Goal: Task Accomplishment & Management: Manage account settings

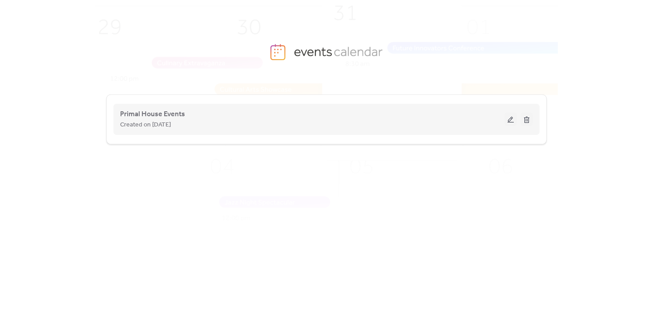
click at [509, 114] on button at bounding box center [511, 119] width 12 height 13
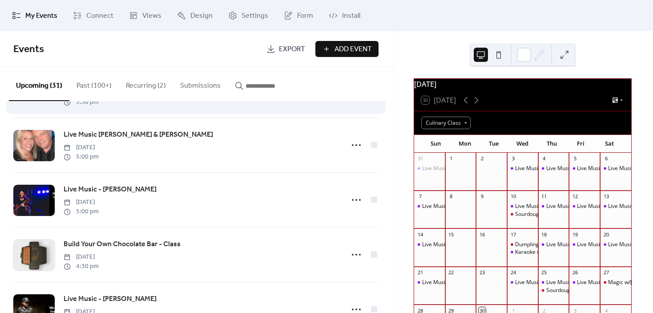
scroll to position [134, 0]
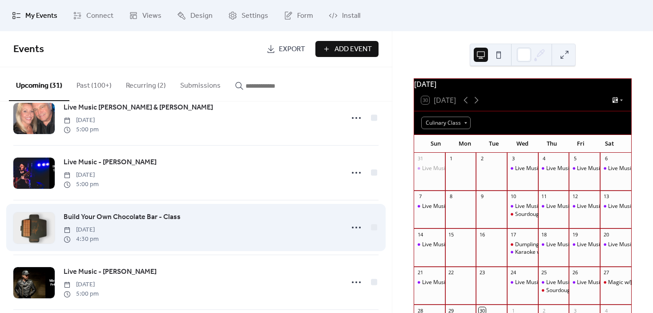
click at [169, 223] on span "Build Your Own Chocolate Bar - Class" at bounding box center [122, 217] width 117 height 11
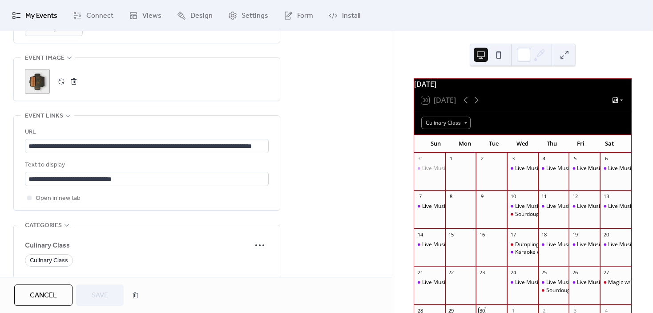
scroll to position [445, 0]
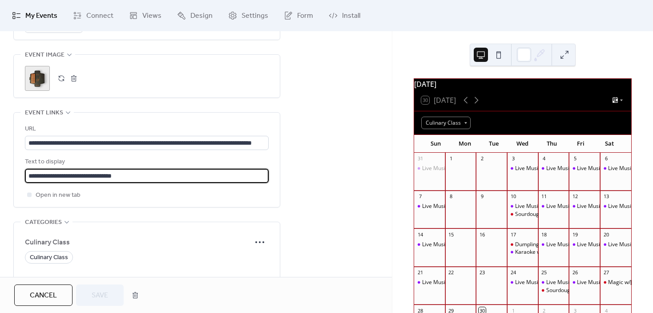
drag, startPoint x: 156, startPoint y: 175, endPoint x: -15, endPoint y: 168, distance: 171.5
click at [0, 168] on html "**********" at bounding box center [326, 156] width 653 height 313
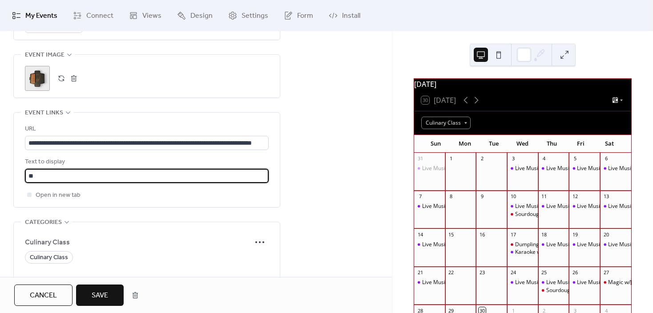
type input "*"
type input "**********"
click at [106, 293] on span "Save" at bounding box center [100, 295] width 16 height 11
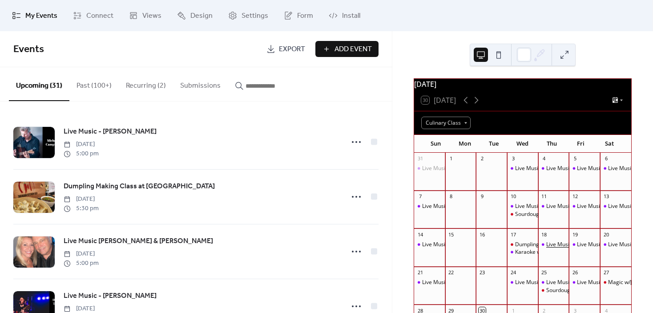
scroll to position [45, 0]
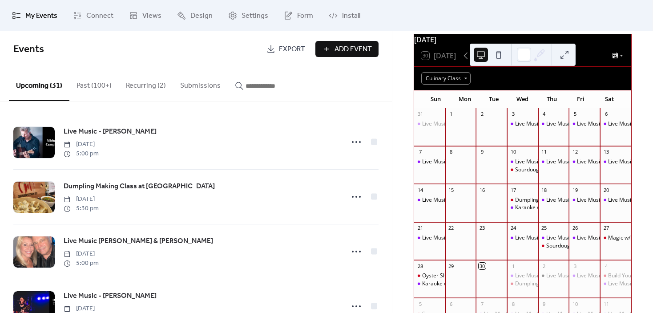
click at [443, 60] on div "30 [DATE]" at bounding box center [439, 56] width 35 height 8
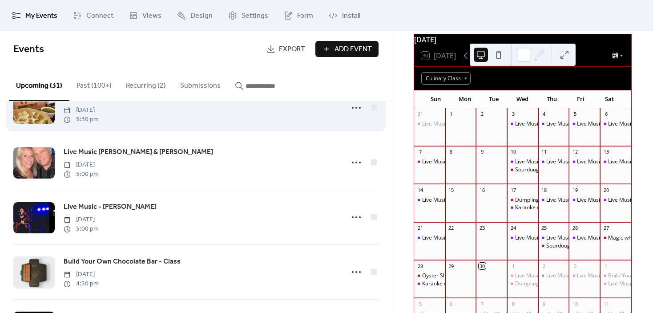
scroll to position [134, 0]
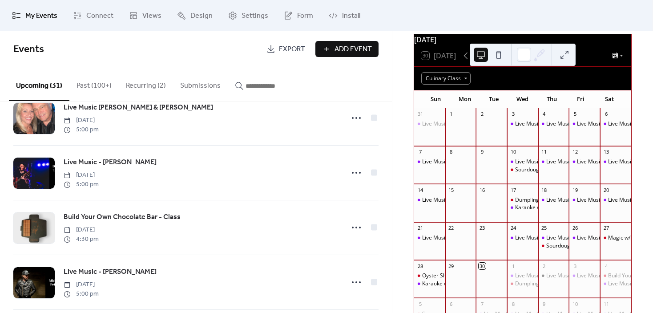
click at [581, 66] on div "30 [DATE]" at bounding box center [522, 55] width 217 height 21
click at [566, 56] on button at bounding box center [565, 55] width 14 height 14
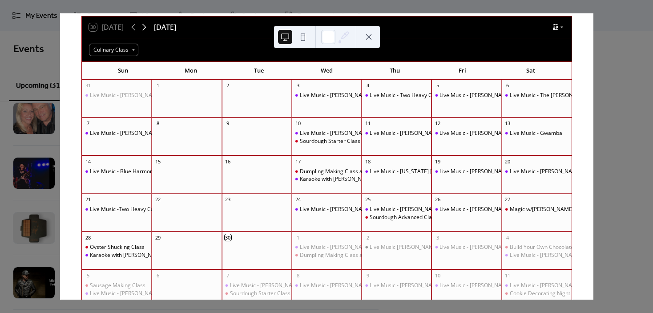
click at [147, 26] on icon at bounding box center [144, 27] width 11 height 11
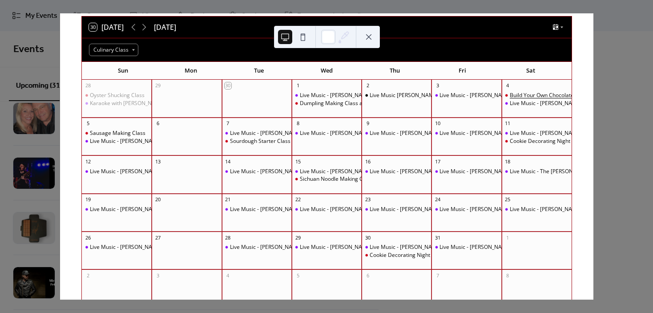
click at [511, 92] on div "Build Your Own Chocolate Bar - Class" at bounding box center [556, 96] width 92 height 8
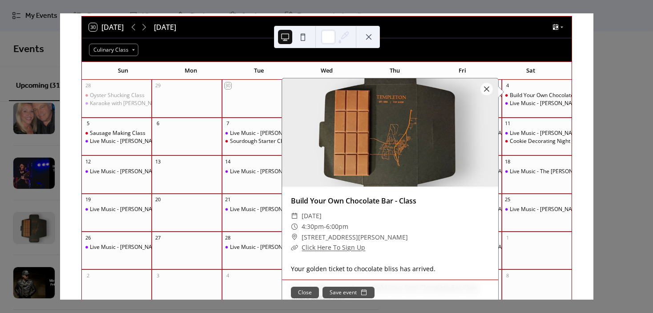
click at [482, 89] on div at bounding box center [487, 89] width 12 height 12
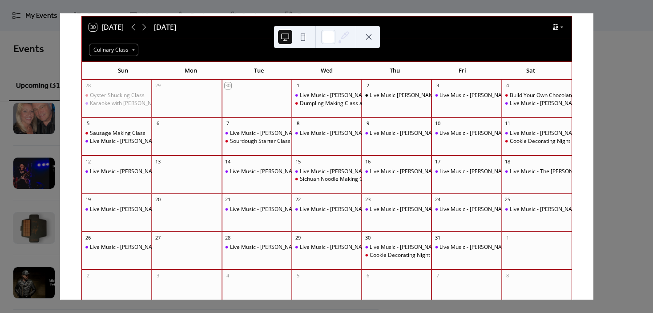
click at [369, 38] on button at bounding box center [369, 37] width 14 height 14
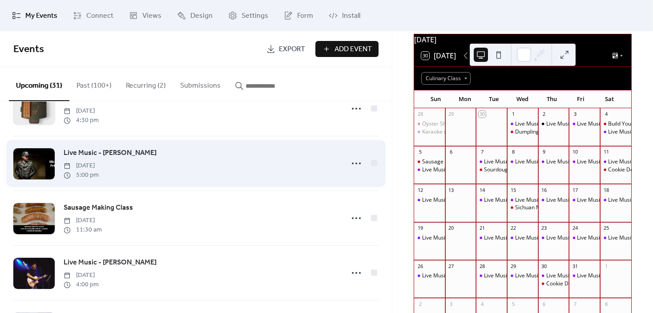
scroll to position [267, 0]
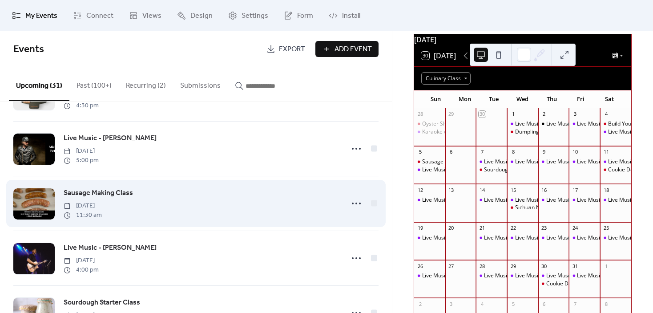
click at [203, 216] on div "Sausage Making Class [DATE] 11:30 am" at bounding box center [201, 203] width 275 height 32
click at [351, 203] on icon at bounding box center [356, 203] width 14 height 14
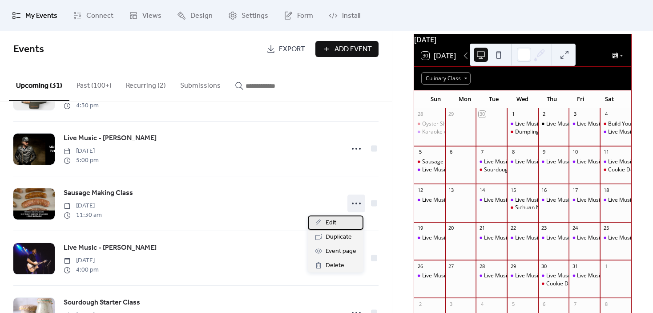
click at [333, 227] on span "Edit" at bounding box center [331, 223] width 11 height 11
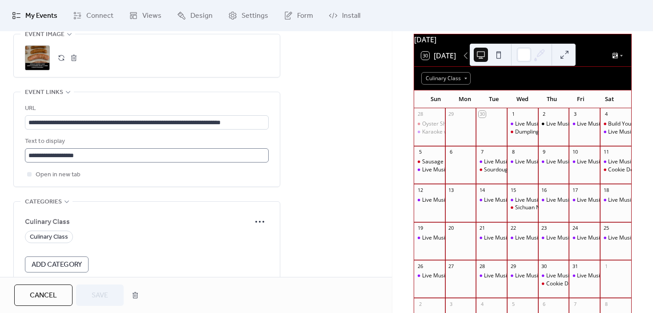
scroll to position [490, 0]
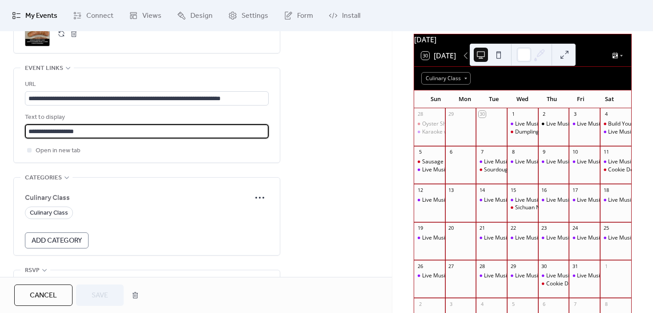
drag, startPoint x: 105, startPoint y: 128, endPoint x: -14, endPoint y: 132, distance: 119.4
click at [0, 132] on html "**********" at bounding box center [326, 156] width 653 height 313
type input "**********"
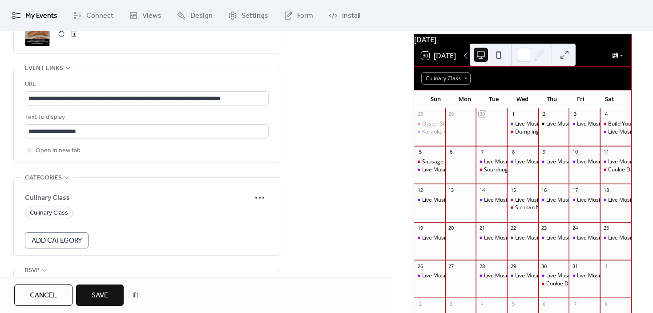
click at [107, 299] on span "Save" at bounding box center [100, 295] width 16 height 11
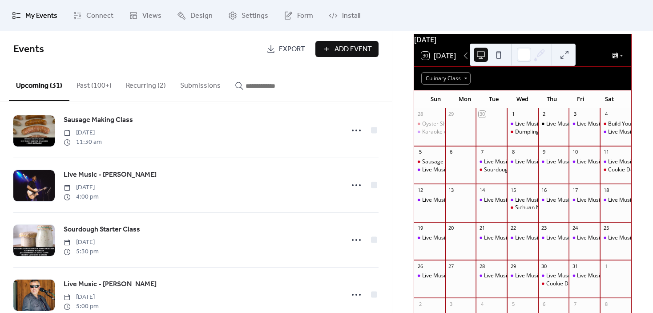
scroll to position [356, 0]
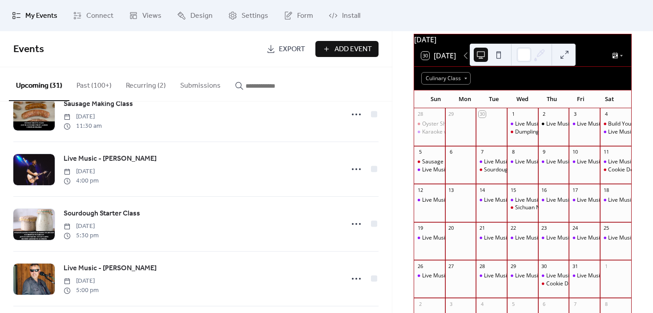
click at [217, 222] on div "Sourdough Starter Class [DATE] 5:30 pm" at bounding box center [201, 224] width 275 height 32
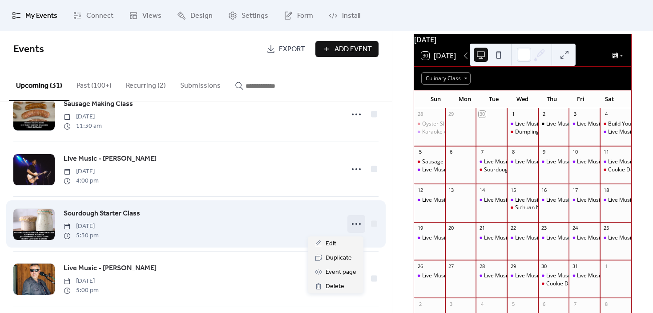
click at [357, 228] on icon at bounding box center [356, 224] width 14 height 14
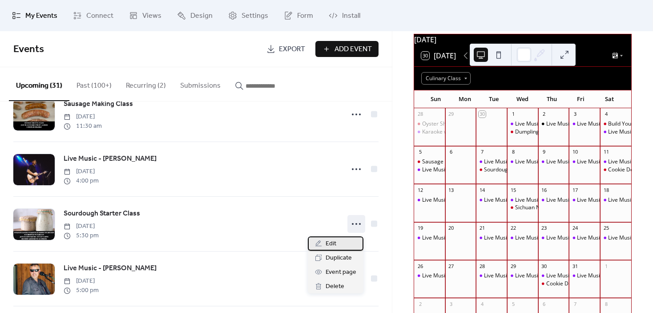
click at [345, 244] on div "Edit" at bounding box center [336, 243] width 56 height 14
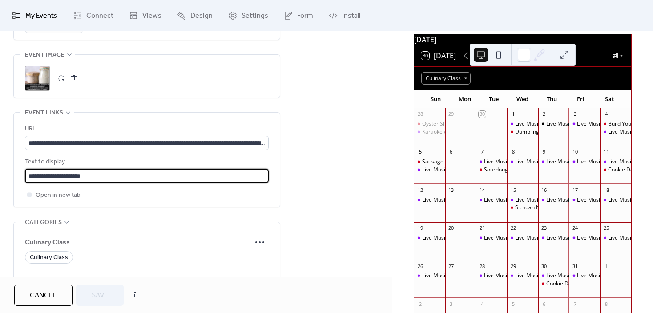
drag, startPoint x: 113, startPoint y: 172, endPoint x: 5, endPoint y: 180, distance: 108.0
click at [5, 180] on div "**********" at bounding box center [196, 4] width 392 height 739
type input "**********"
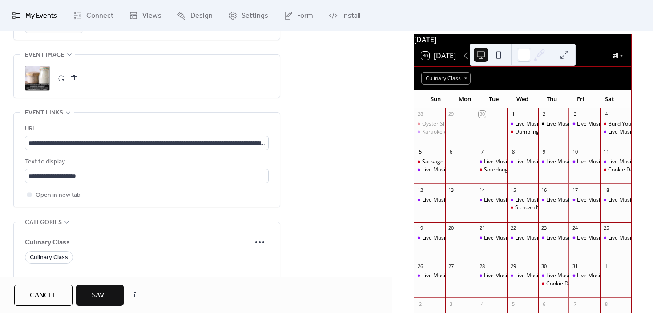
click at [104, 295] on span "Save" at bounding box center [100, 295] width 16 height 11
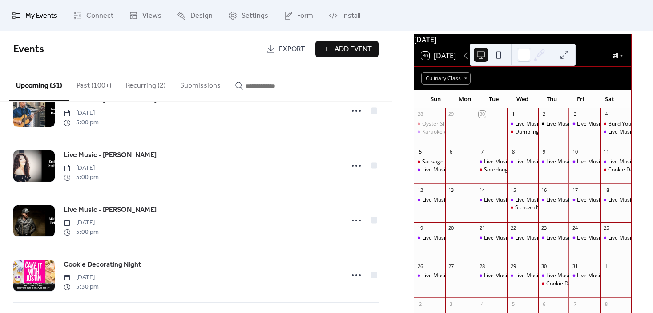
scroll to position [623, 0]
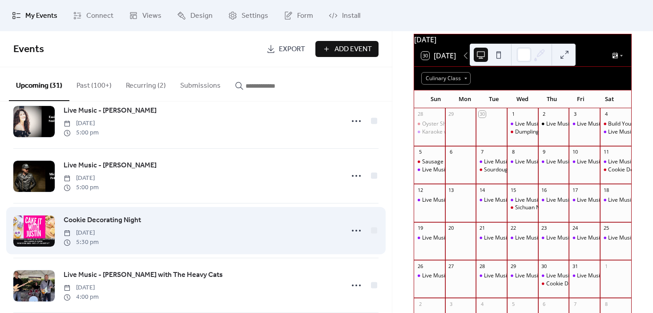
click at [187, 229] on div "Cookie Decorating Night [DATE] 5:30 pm" at bounding box center [201, 231] width 275 height 32
click at [353, 232] on icon at bounding box center [356, 230] width 14 height 14
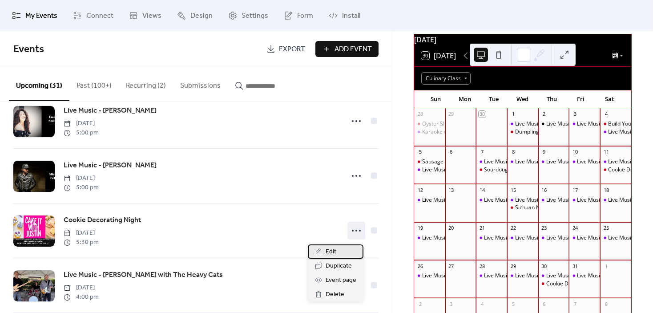
click at [339, 249] on div "Edit" at bounding box center [336, 251] width 56 height 14
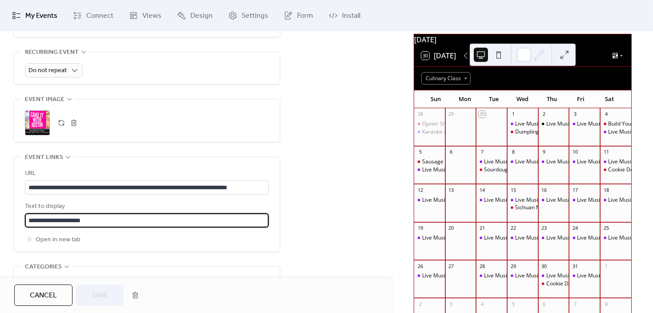
drag, startPoint x: 96, startPoint y: 220, endPoint x: -17, endPoint y: 231, distance: 113.2
click at [0, 231] on html "**********" at bounding box center [326, 156] width 653 height 313
type input "**********"
drag, startPoint x: 95, startPoint y: 220, endPoint x: 8, endPoint y: 227, distance: 87.5
click at [8, 227] on div "**********" at bounding box center [196, 49] width 392 height 739
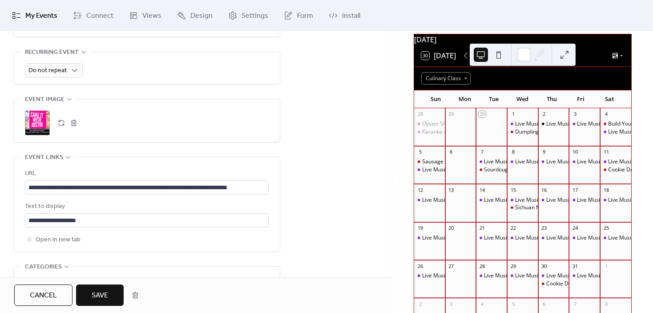
click at [297, 247] on div "**********" at bounding box center [196, 49] width 392 height 739
click at [93, 294] on span "Save" at bounding box center [100, 295] width 16 height 11
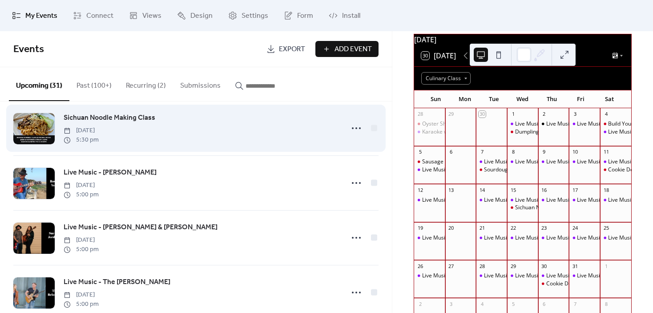
scroll to position [890, 0]
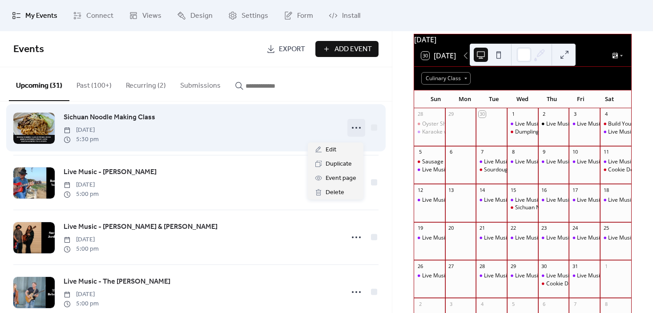
click at [353, 128] on icon at bounding box center [356, 128] width 14 height 14
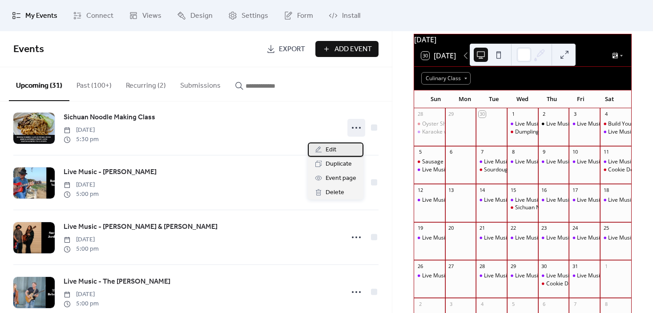
click at [344, 149] on div "Edit" at bounding box center [336, 149] width 56 height 14
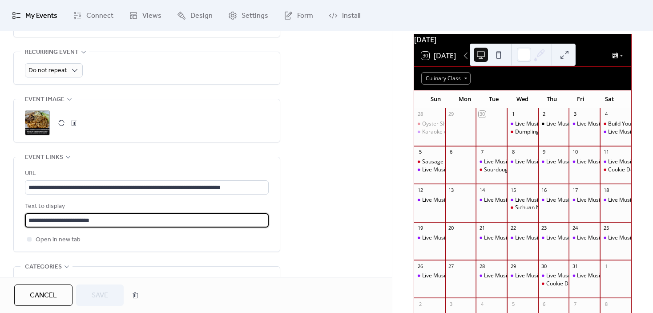
drag, startPoint x: 142, startPoint y: 216, endPoint x: -28, endPoint y: 227, distance: 170.4
click at [0, 227] on html "**********" at bounding box center [326, 156] width 653 height 313
type input "**********"
drag, startPoint x: 76, startPoint y: 216, endPoint x: -7, endPoint y: 229, distance: 83.8
click at [0, 229] on html "**********" at bounding box center [326, 156] width 653 height 313
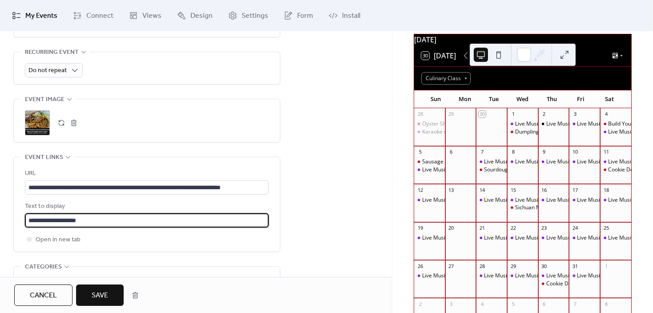
click at [277, 264] on div "**********" at bounding box center [146, 45] width 267 height 730
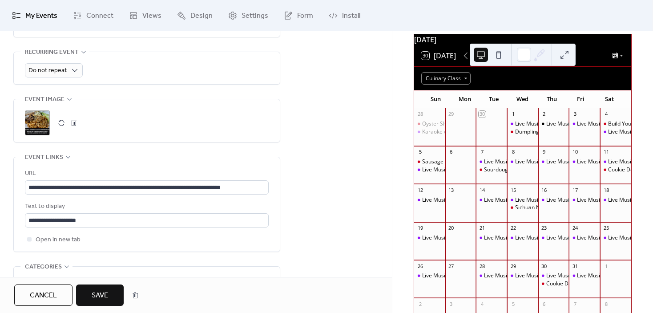
click at [96, 292] on span "Save" at bounding box center [100, 295] width 16 height 11
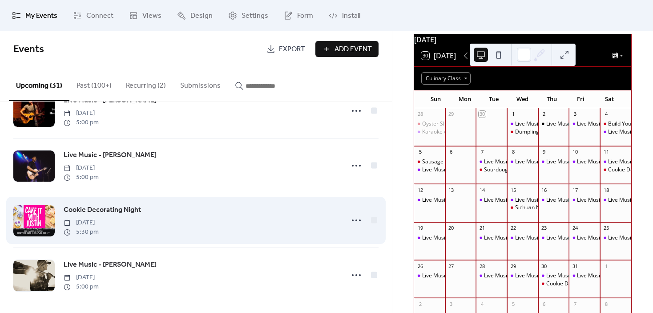
scroll to position [1520, 0]
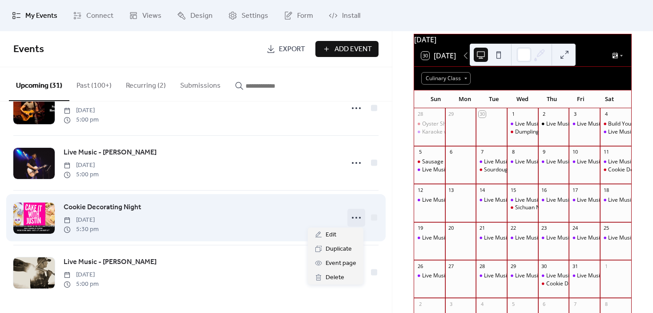
click at [355, 214] on icon at bounding box center [356, 218] width 14 height 14
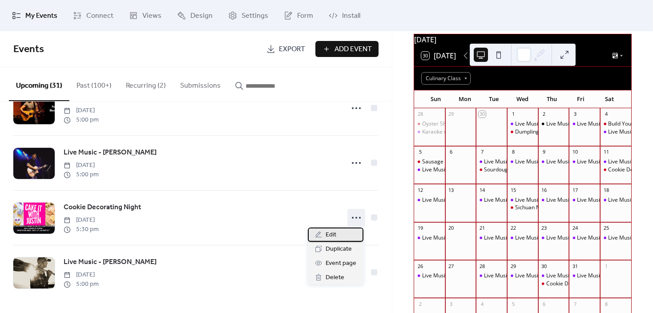
click at [344, 232] on div "Edit" at bounding box center [336, 234] width 56 height 14
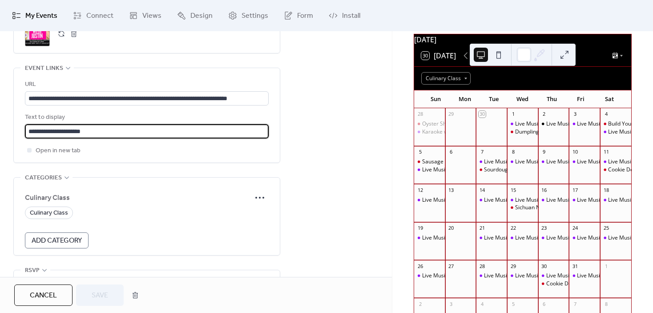
drag, startPoint x: 138, startPoint y: 135, endPoint x: -32, endPoint y: 135, distance: 169.6
click at [0, 135] on html "**********" at bounding box center [326, 156] width 653 height 313
paste input "text"
type input "**********"
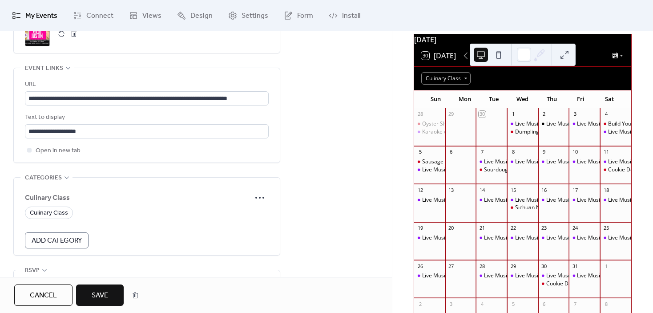
click at [109, 286] on button "Save" at bounding box center [100, 294] width 48 height 21
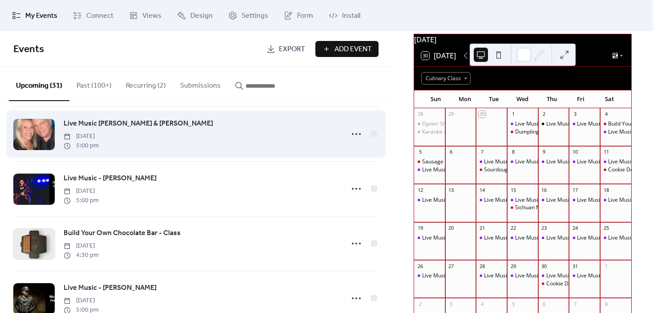
scroll to position [134, 0]
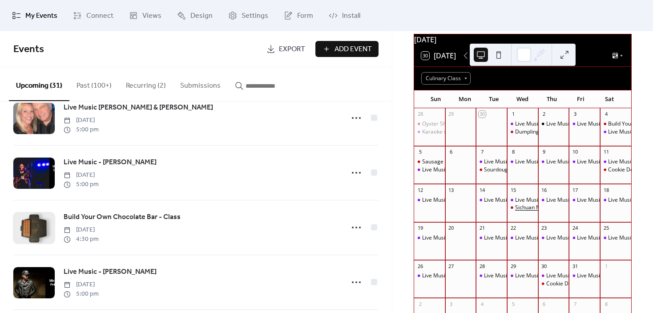
click at [526, 211] on div "Sichuan Noodle Making Class" at bounding box center [551, 208] width 73 height 8
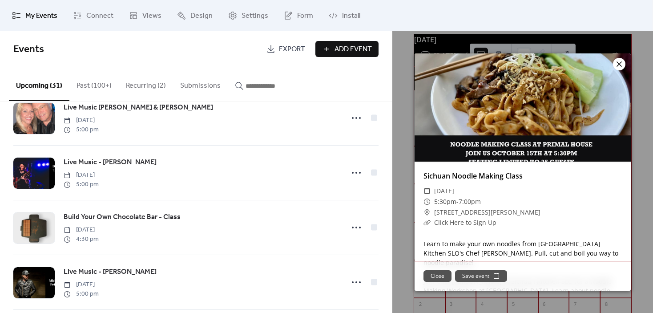
click at [618, 67] on icon at bounding box center [619, 64] width 11 height 11
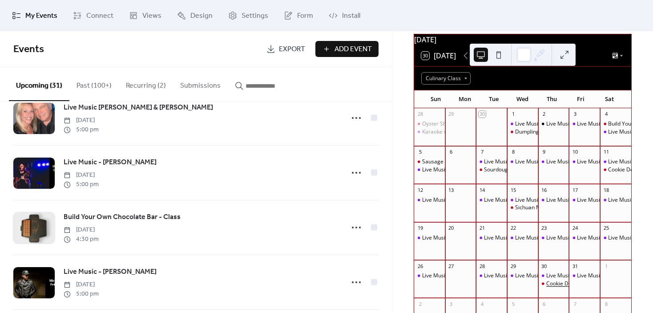
click at [547, 288] on div "Cookie Decorating Night" at bounding box center [577, 284] width 61 height 8
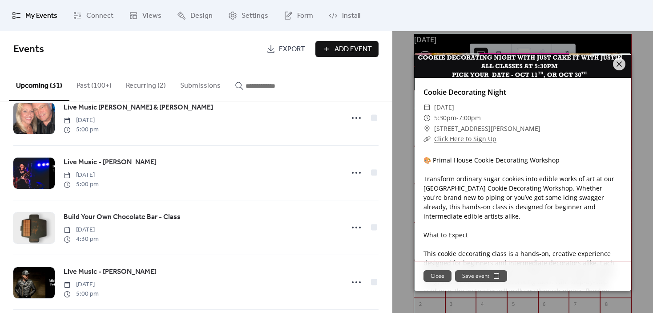
scroll to position [89, 0]
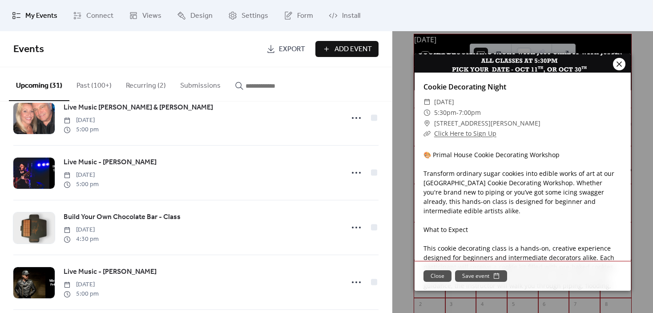
click at [620, 62] on icon at bounding box center [619, 64] width 11 height 11
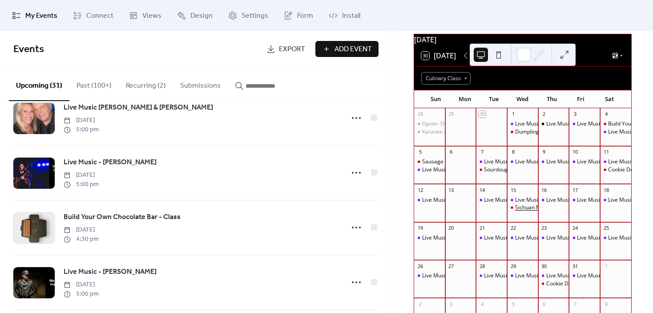
click at [531, 211] on div "Sichuan Noodle Making Class" at bounding box center [551, 208] width 73 height 8
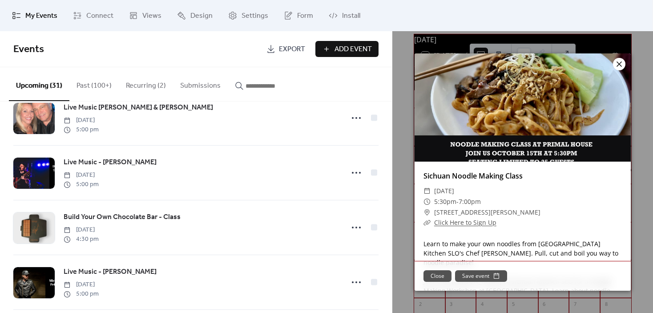
click at [622, 62] on icon at bounding box center [619, 63] width 5 height 5
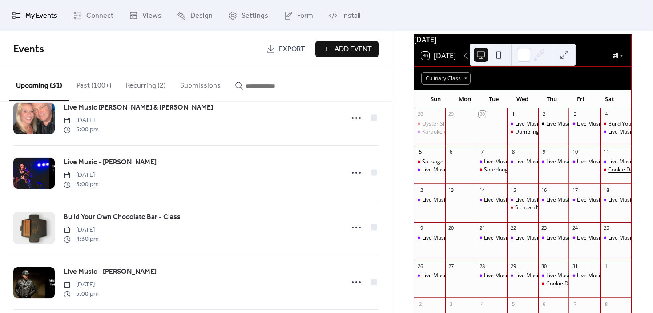
click at [608, 172] on div "Cookie Decorating Night" at bounding box center [638, 170] width 61 height 8
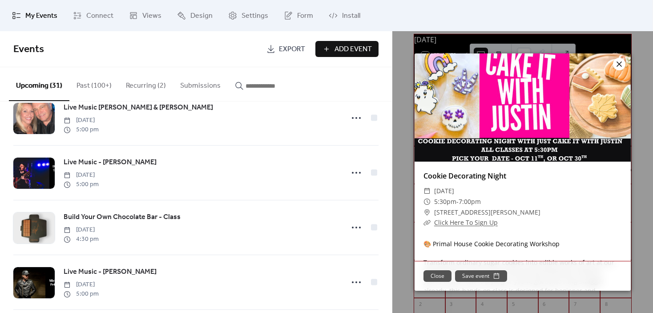
click at [617, 63] on icon at bounding box center [619, 64] width 11 height 11
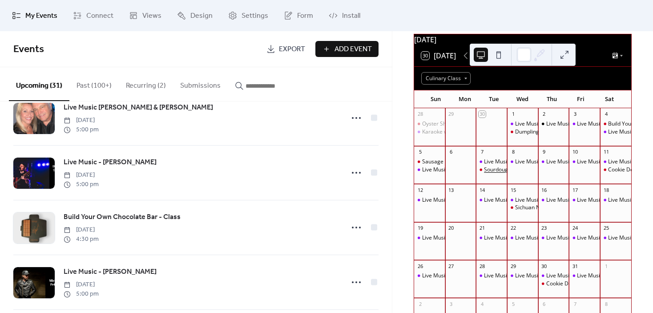
click at [495, 173] on div "Sourdough Starter Class" at bounding box center [514, 170] width 61 height 8
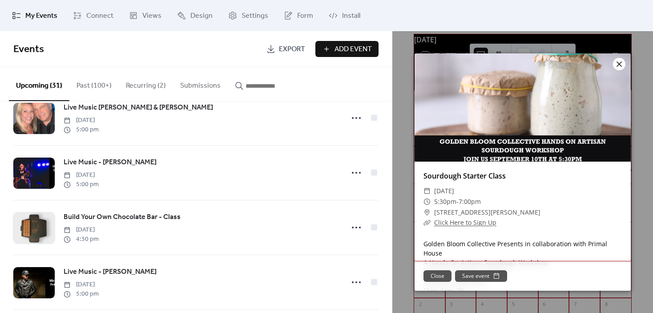
click at [620, 63] on icon at bounding box center [619, 63] width 5 height 5
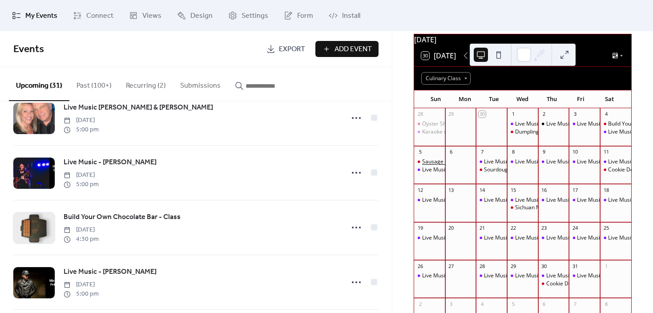
click at [444, 166] on div "Sausage Making Class" at bounding box center [450, 162] width 56 height 8
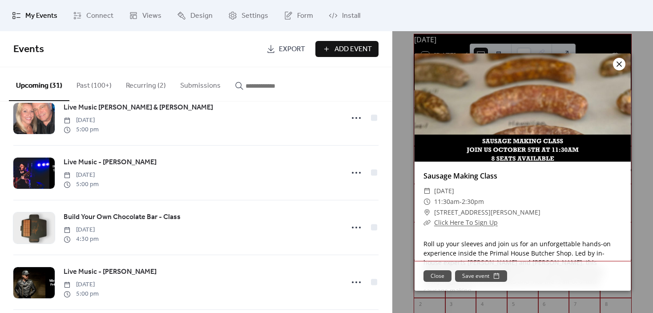
click at [620, 66] on icon at bounding box center [619, 64] width 11 height 11
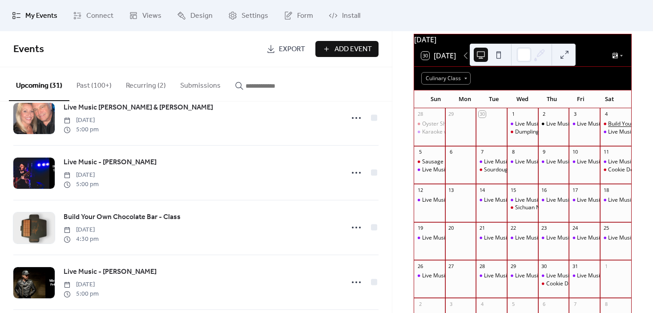
click at [608, 128] on div "Build Your Own Chocolate Bar - Class" at bounding box center [654, 124] width 92 height 8
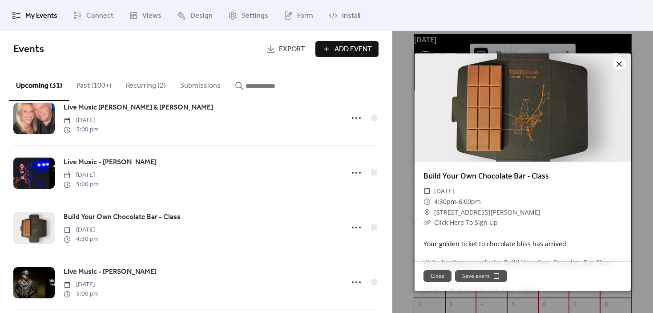
click at [618, 62] on icon at bounding box center [619, 64] width 11 height 11
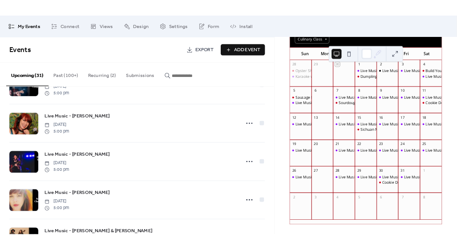
scroll to position [1246, 0]
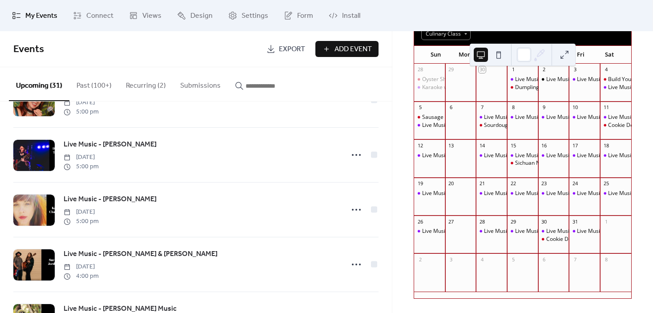
click at [255, 89] on input "button" at bounding box center [272, 86] width 53 height 11
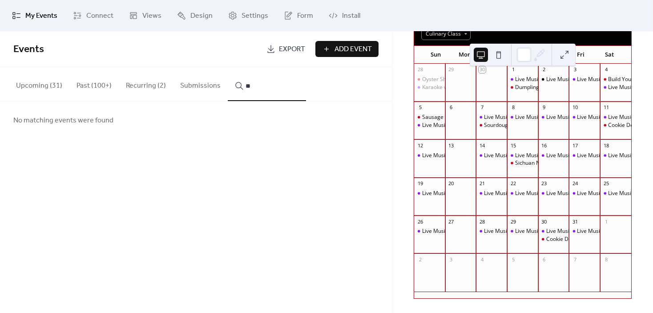
type input "*"
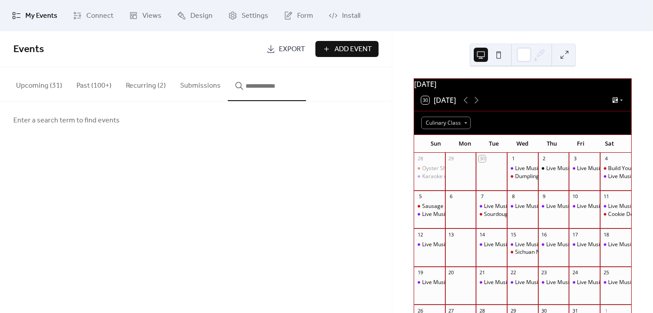
click at [28, 81] on button "Upcoming (31)" at bounding box center [39, 83] width 61 height 33
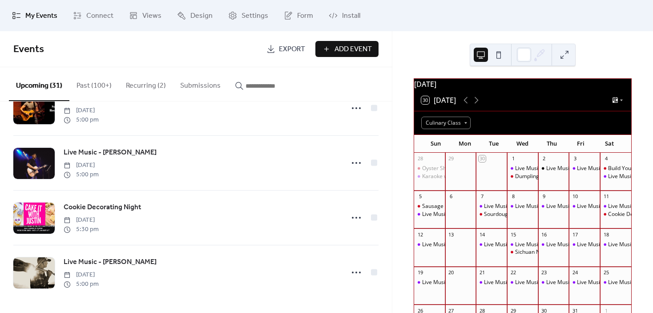
scroll to position [1520, 0]
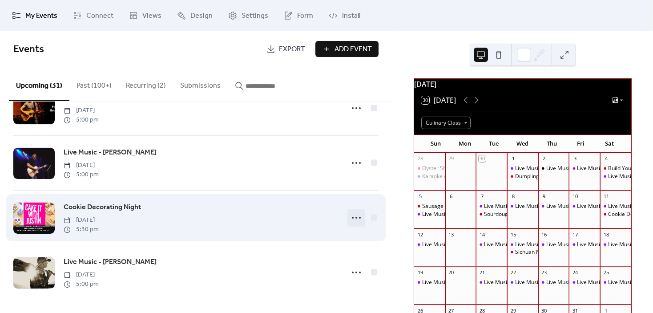
click at [351, 216] on icon at bounding box center [356, 218] width 14 height 14
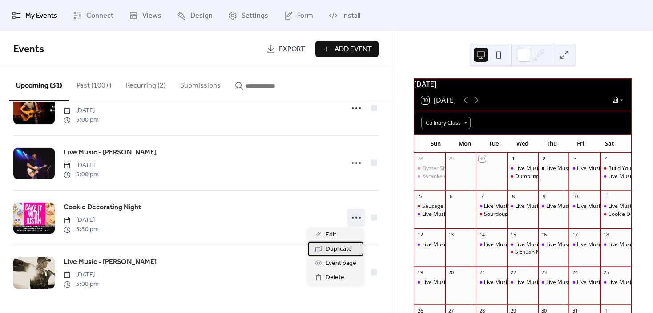
click at [342, 250] on span "Duplicate" at bounding box center [339, 249] width 26 height 11
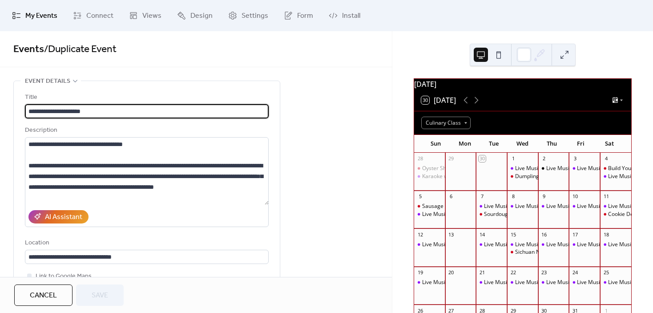
drag, startPoint x: 96, startPoint y: 113, endPoint x: 8, endPoint y: 108, distance: 88.3
paste input "***"
type input "**********"
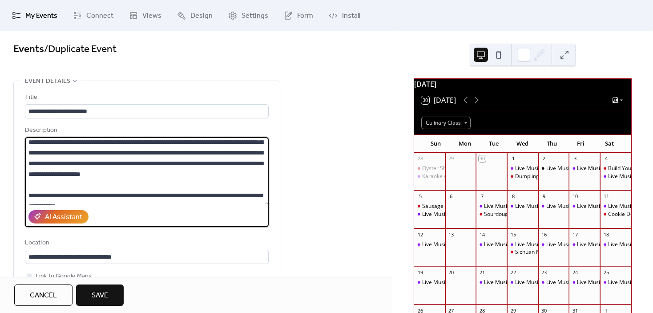
scroll to position [245, 0]
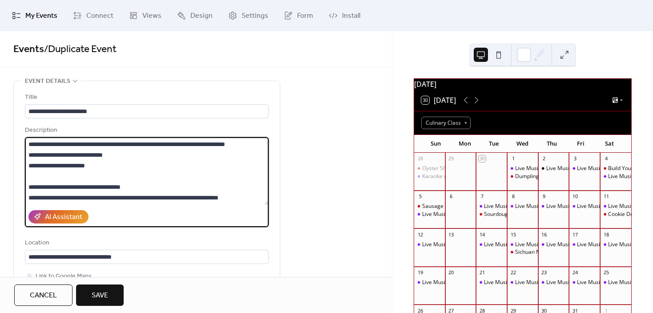
drag, startPoint x: 30, startPoint y: 142, endPoint x: 128, endPoint y: 221, distance: 126.2
click at [128, 221] on div "Description AI Assistant" at bounding box center [147, 176] width 244 height 102
paste textarea "**********"
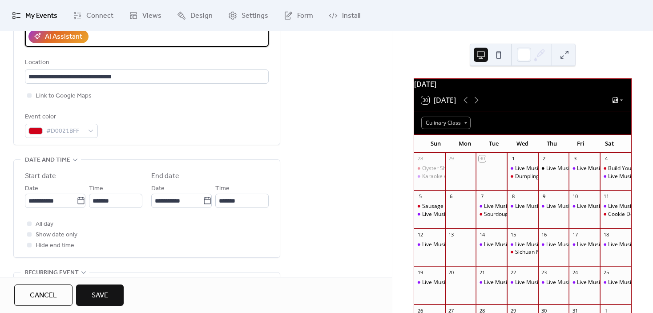
scroll to position [223, 0]
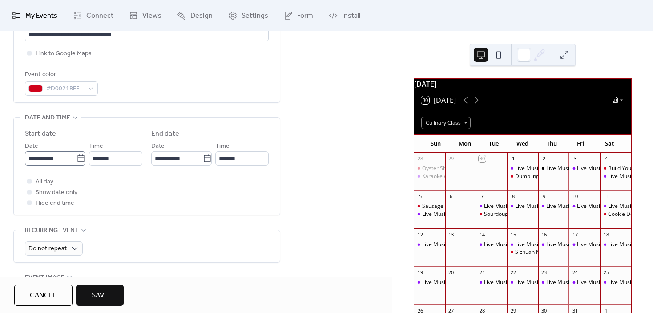
type textarea "**********"
click at [80, 158] on icon at bounding box center [81, 158] width 9 height 9
click at [77, 158] on input "**********" at bounding box center [51, 158] width 52 height 14
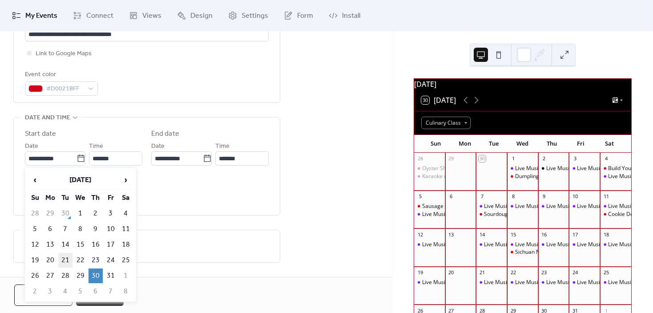
click at [68, 258] on td "21" at bounding box center [65, 260] width 14 height 15
type input "**********"
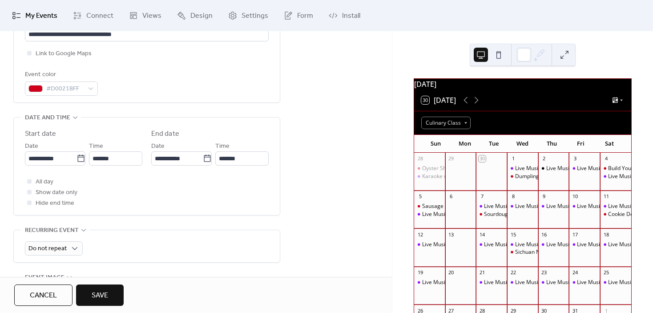
click at [216, 194] on div "All day Show date only Hide end time" at bounding box center [147, 192] width 244 height 32
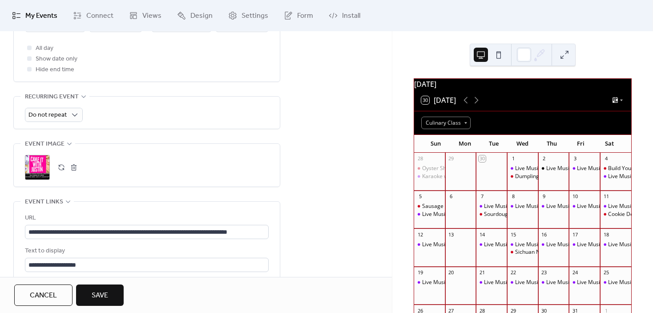
scroll to position [401, 0]
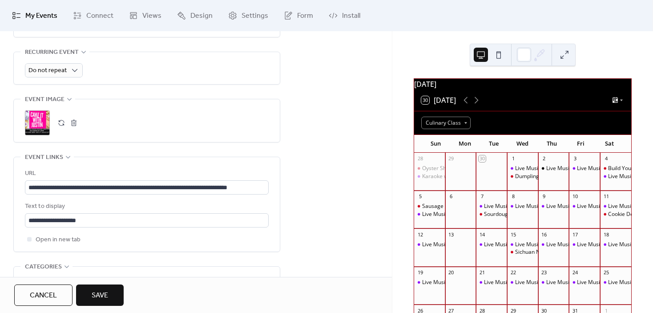
click at [32, 123] on div ";" at bounding box center [37, 122] width 25 height 25
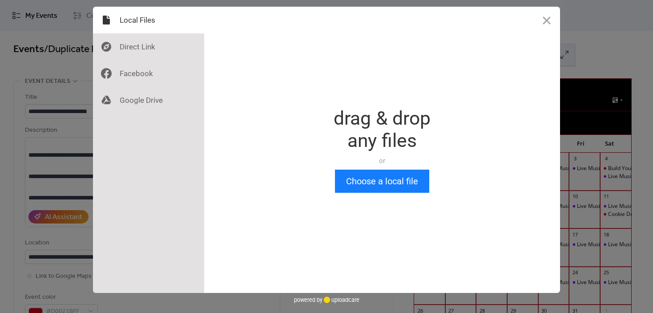
scroll to position [0, 0]
click at [374, 183] on button "Choose a local file" at bounding box center [382, 181] width 94 height 23
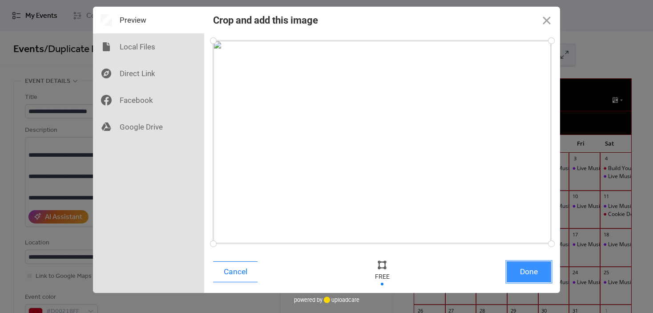
click at [523, 271] on button "Done" at bounding box center [529, 271] width 45 height 21
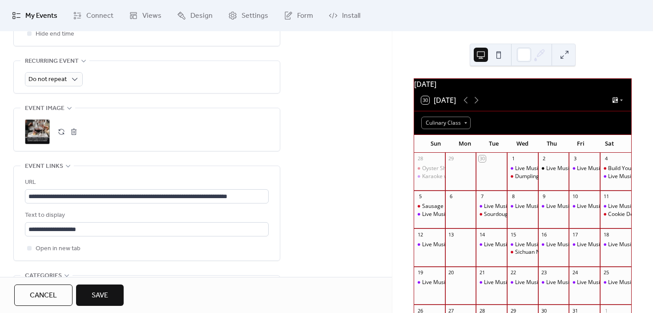
scroll to position [401, 0]
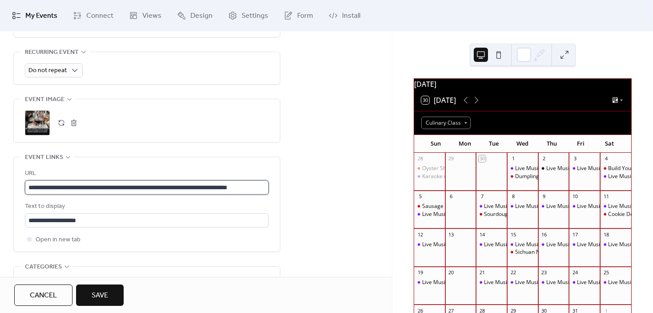
click at [246, 184] on input "**********" at bounding box center [147, 187] width 244 height 14
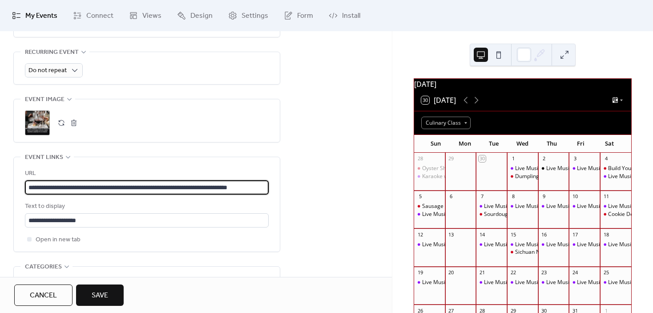
paste input "***"
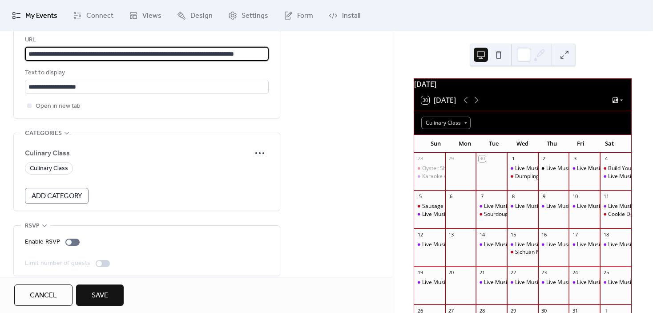
scroll to position [543, 0]
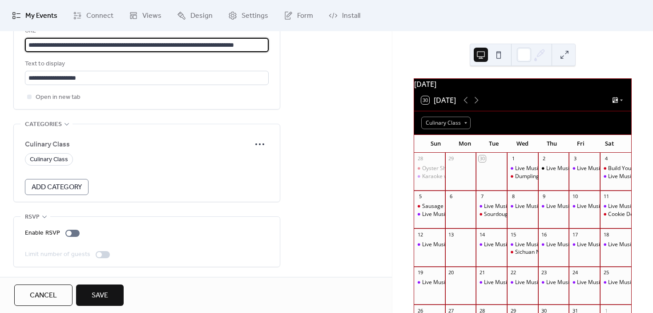
type input "**********"
click at [111, 291] on button "Save" at bounding box center [100, 294] width 48 height 21
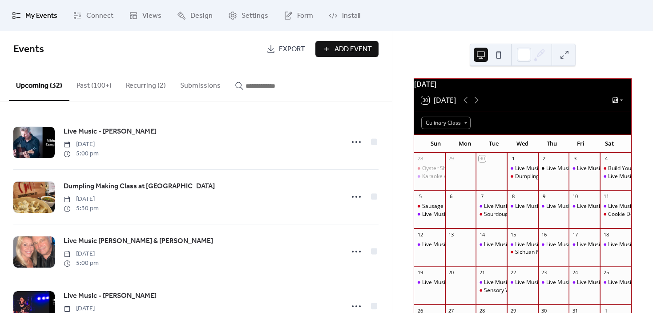
scroll to position [45, 0]
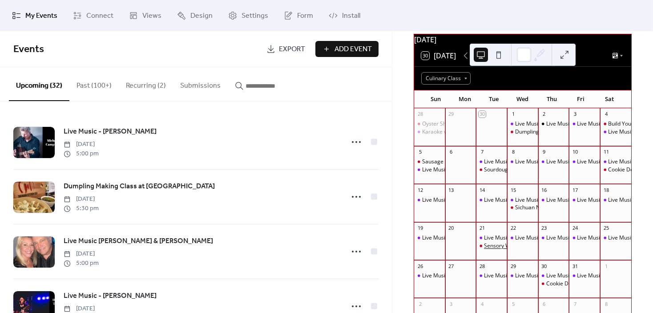
click at [496, 250] on div "Sensory Wine Pairing Class" at bounding box center [517, 246] width 67 height 8
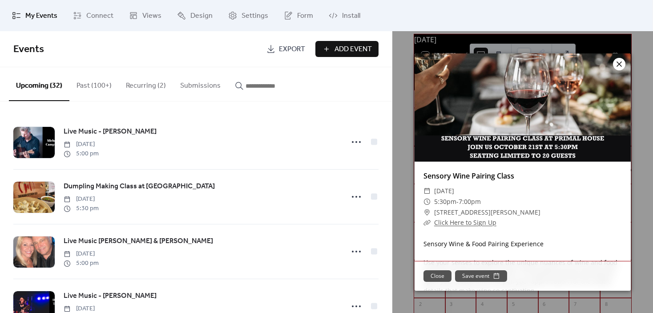
click at [616, 60] on icon at bounding box center [619, 64] width 11 height 11
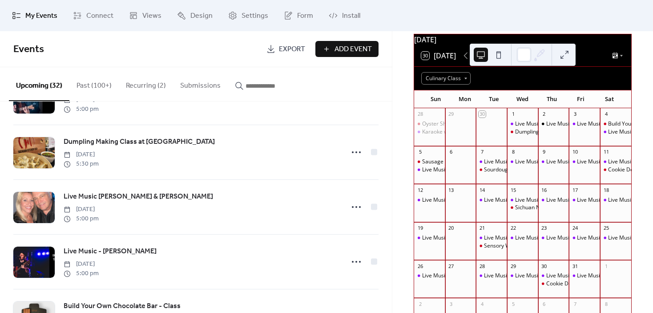
click at [276, 86] on input "button" at bounding box center [272, 86] width 53 height 11
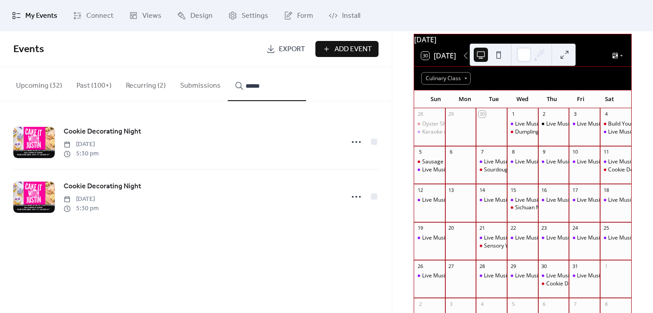
type input "******"
click at [358, 140] on icon at bounding box center [356, 142] width 14 height 14
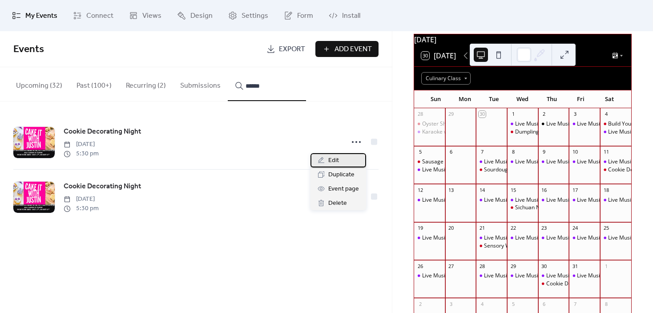
click at [350, 157] on div "Edit" at bounding box center [339, 160] width 56 height 14
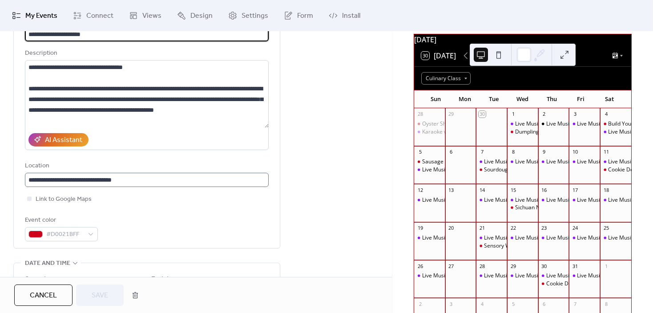
scroll to position [89, 0]
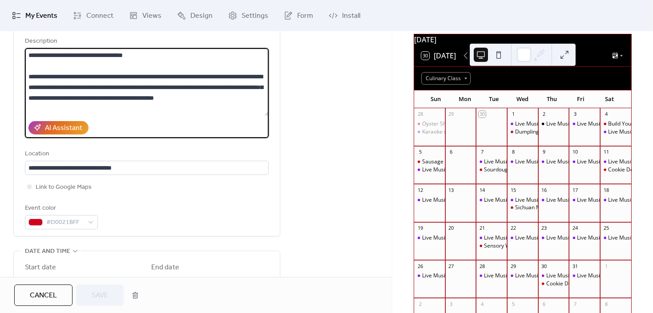
click at [191, 98] on textarea at bounding box center [147, 82] width 244 height 68
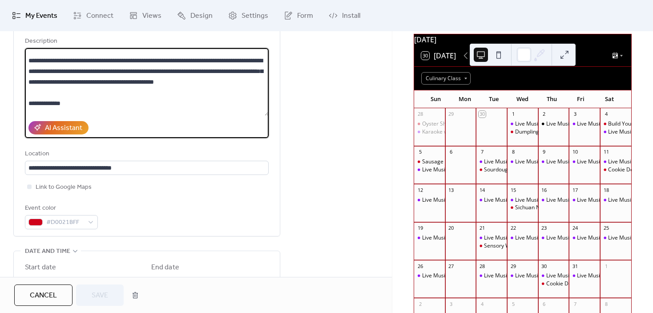
scroll to position [45, 0]
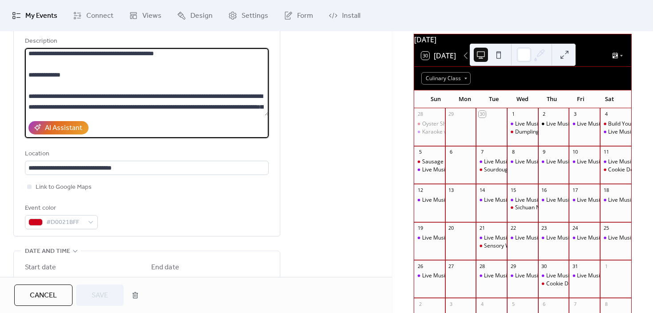
click at [30, 85] on textarea at bounding box center [147, 82] width 244 height 68
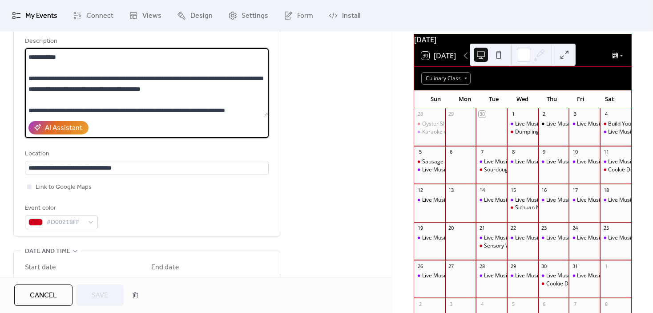
scroll to position [245, 0]
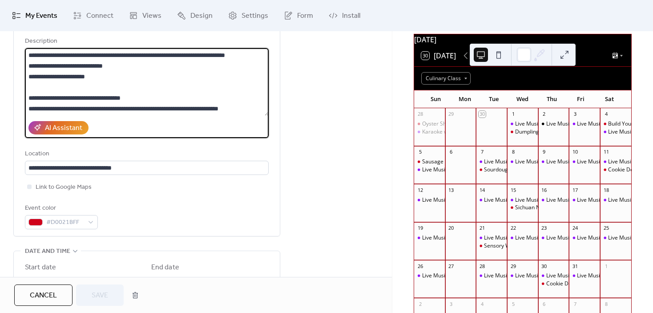
drag, startPoint x: 30, startPoint y: 89, endPoint x: 178, endPoint y: 126, distance: 152.5
click at [178, 126] on div "Description AI Assistant" at bounding box center [147, 87] width 244 height 102
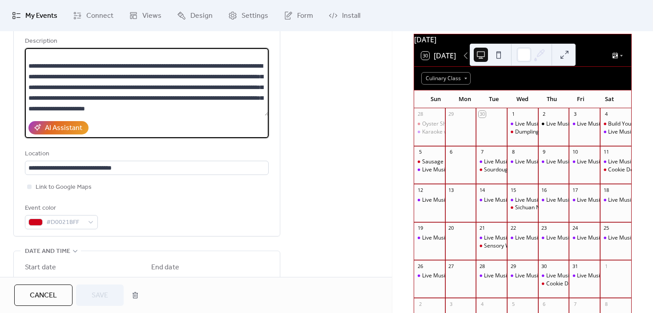
scroll to position [118, 0]
type textarea "**********"
click at [105, 290] on span "Save" at bounding box center [100, 295] width 16 height 11
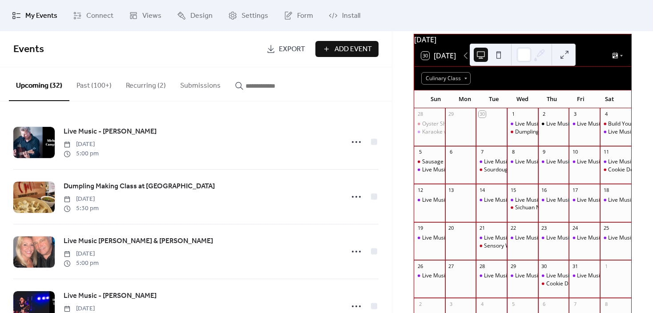
click at [261, 86] on input "button" at bounding box center [272, 86] width 53 height 11
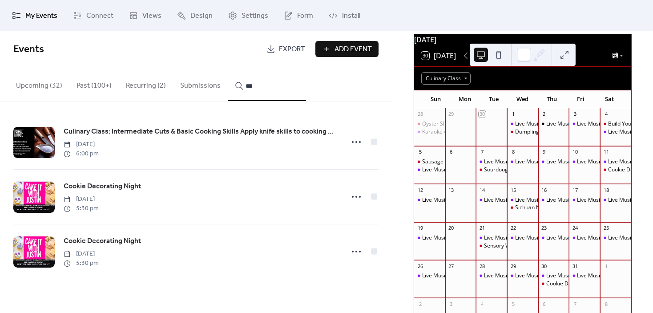
type input "***"
click at [357, 252] on circle at bounding box center [357, 252] width 2 height 2
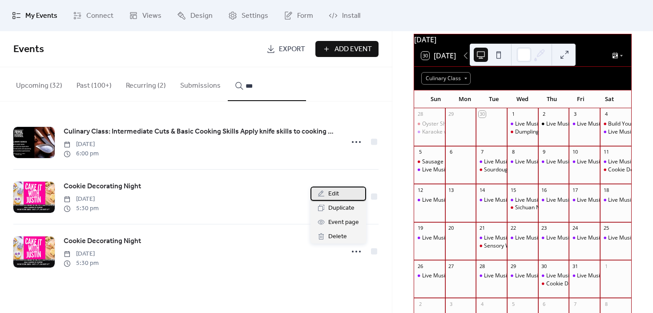
click at [331, 191] on span "Edit" at bounding box center [333, 194] width 11 height 11
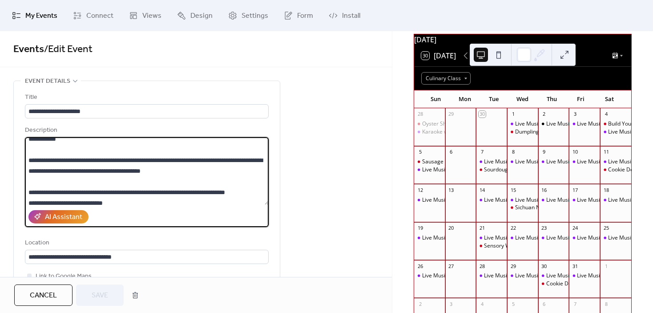
scroll to position [245, 0]
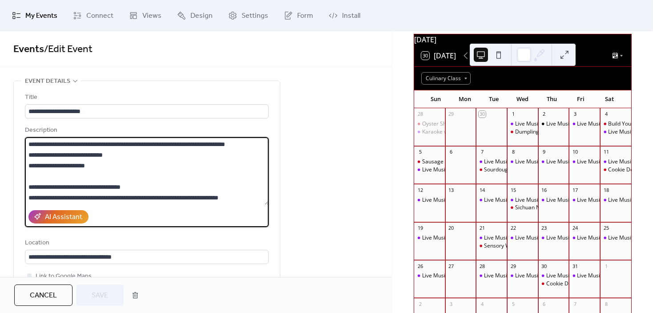
drag, startPoint x: 27, startPoint y: 182, endPoint x: 191, endPoint y: 221, distance: 168.4
click at [191, 221] on div "Description AI Assistant" at bounding box center [147, 176] width 244 height 102
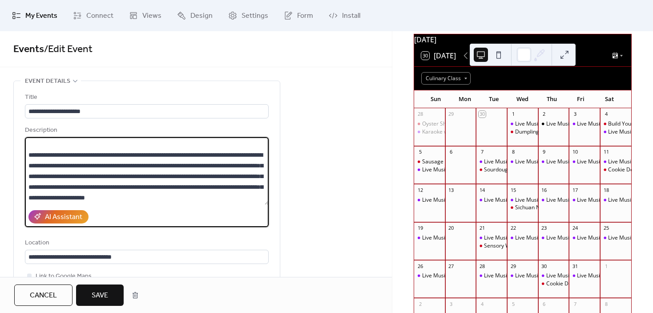
scroll to position [118, 0]
type textarea "**********"
click at [117, 296] on button "Save" at bounding box center [100, 294] width 48 height 21
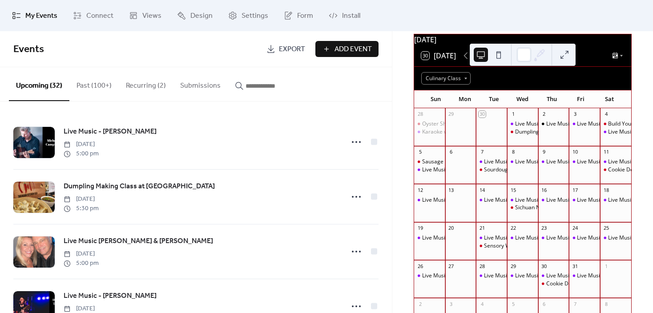
click at [249, 88] on input "button" at bounding box center [272, 86] width 53 height 11
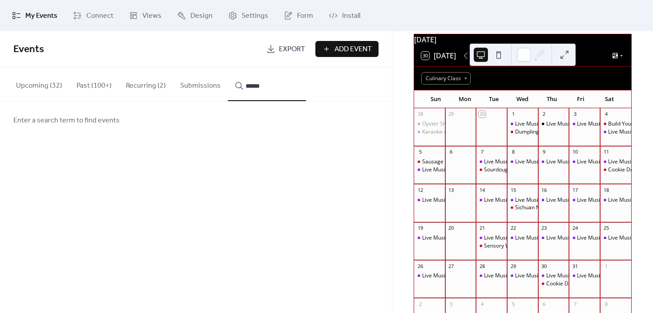
type input "******"
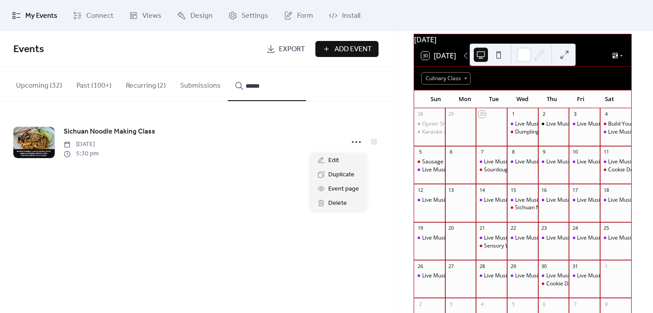
click at [356, 147] on icon at bounding box center [356, 142] width 14 height 14
click at [338, 162] on span "Edit" at bounding box center [333, 160] width 11 height 11
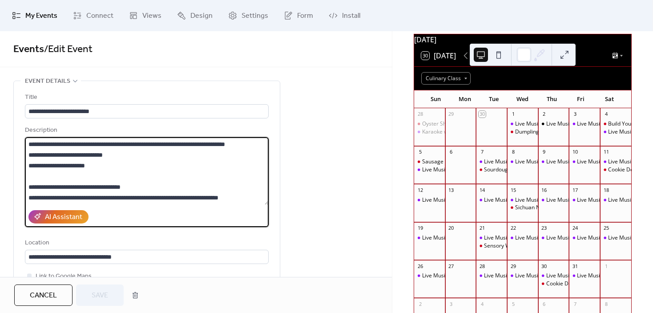
scroll to position [182, 0]
drag, startPoint x: 25, startPoint y: 162, endPoint x: 161, endPoint y: 233, distance: 153.5
click at [161, 233] on div "**********" at bounding box center [147, 205] width 244 height 226
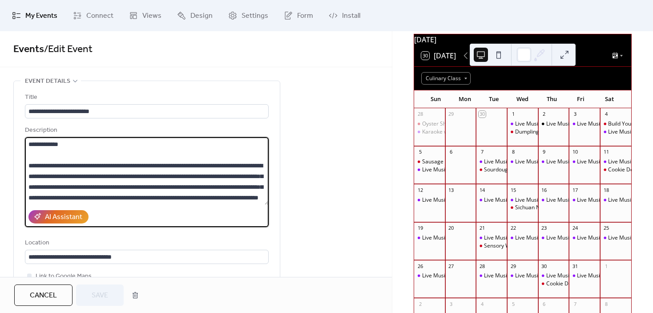
scroll to position [53, 0]
type textarea "**********"
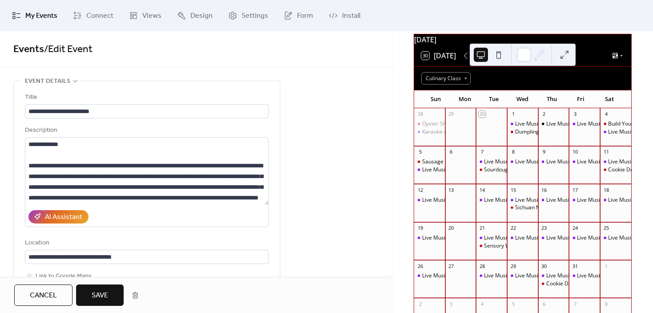
drag, startPoint x: 115, startPoint y: 291, endPoint x: 141, endPoint y: 289, distance: 25.9
click at [115, 291] on button "Save" at bounding box center [100, 294] width 48 height 21
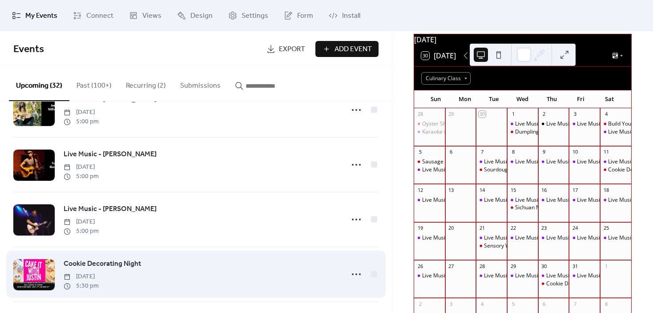
scroll to position [1575, 0]
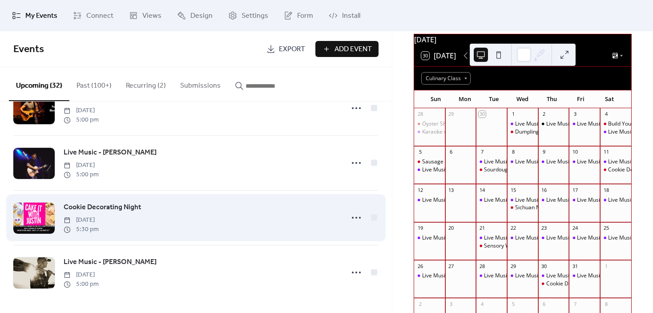
click at [99, 215] on span "[DATE]" at bounding box center [81, 219] width 35 height 9
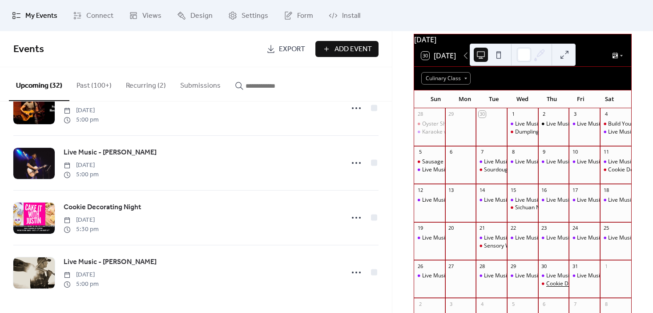
click at [547, 288] on div "Cookie Decorating Night" at bounding box center [577, 284] width 61 height 8
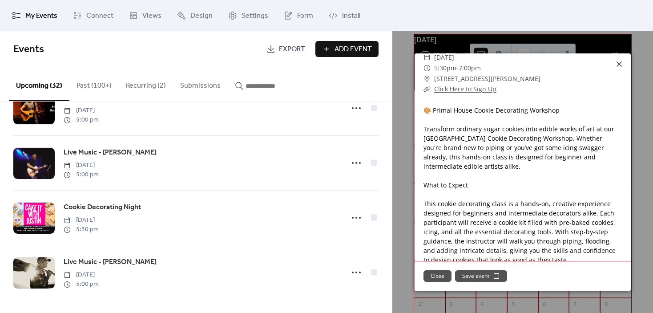
scroll to position [154, 0]
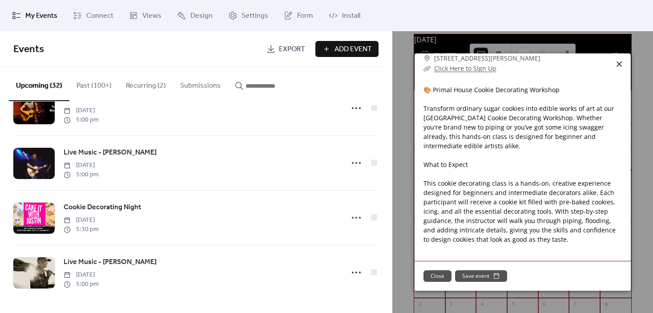
click at [617, 62] on icon at bounding box center [619, 63] width 5 height 5
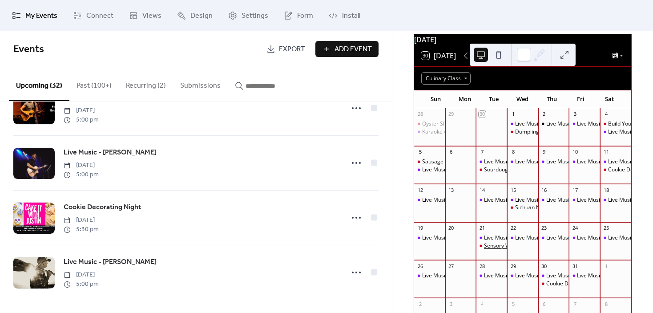
click at [499, 247] on div "Sensory Wine Pairing Class" at bounding box center [517, 246] width 67 height 8
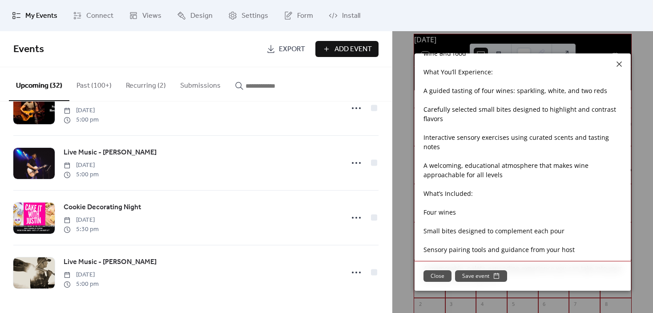
scroll to position [434, 0]
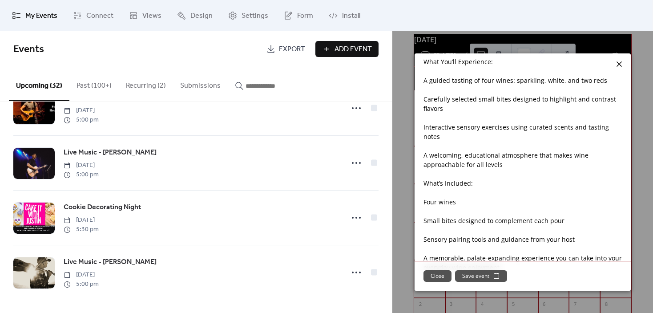
click at [619, 63] on icon at bounding box center [619, 64] width 11 height 11
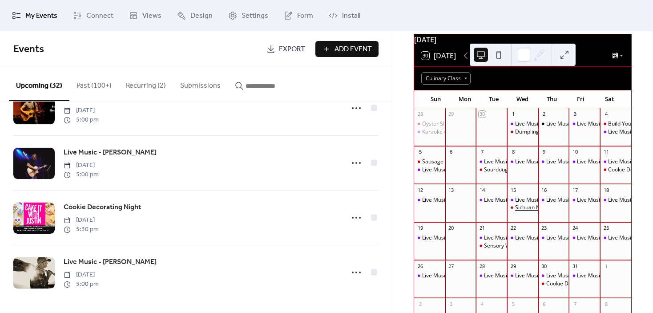
click at [524, 211] on div "Sichuan Noodle Making Class" at bounding box center [551, 208] width 73 height 8
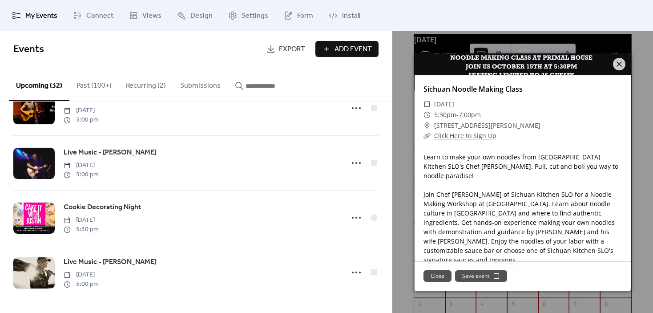
scroll to position [89, 0]
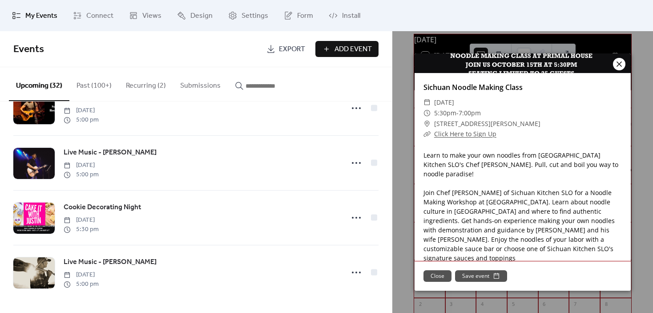
click at [622, 61] on icon at bounding box center [619, 64] width 11 height 11
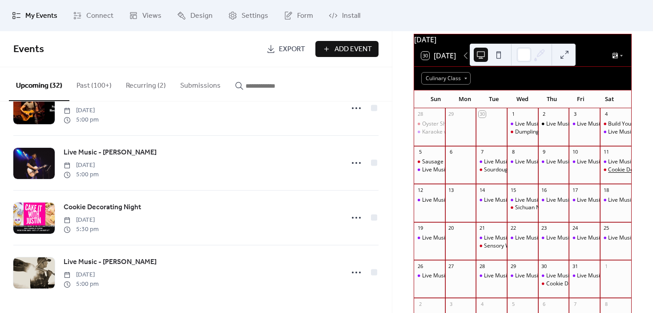
click at [608, 174] on div "Cookie Decorating Night" at bounding box center [638, 170] width 61 height 8
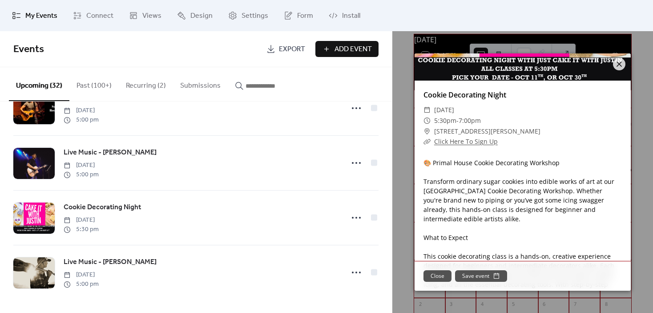
scroll to position [154, 0]
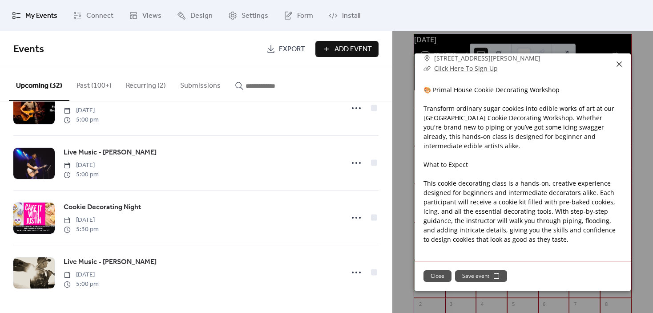
click at [620, 67] on icon at bounding box center [619, 64] width 11 height 11
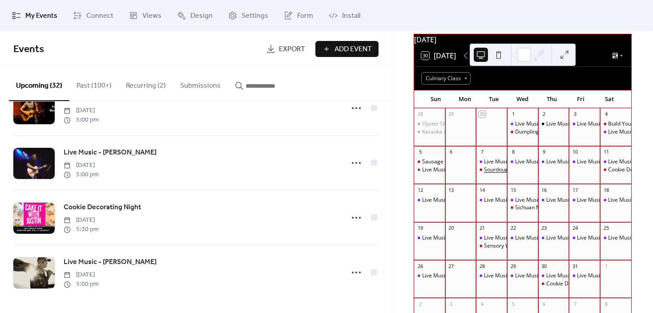
click at [499, 174] on div "Sourdough Starter Class" at bounding box center [514, 170] width 61 height 8
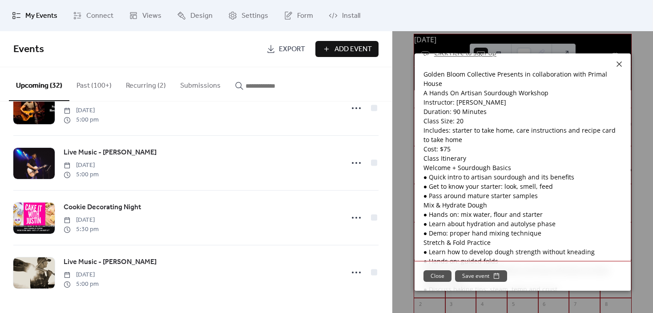
scroll to position [0, 0]
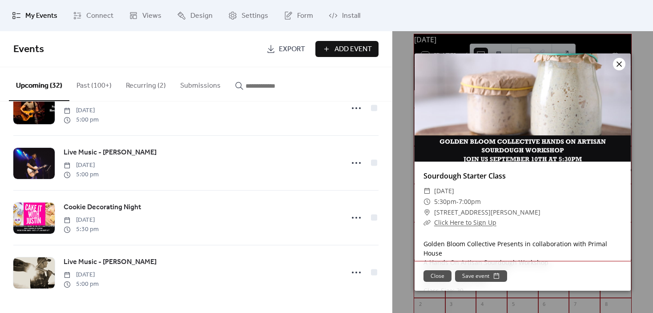
click at [623, 65] on icon at bounding box center [619, 64] width 11 height 11
